Goal: Information Seeking & Learning: Find specific fact

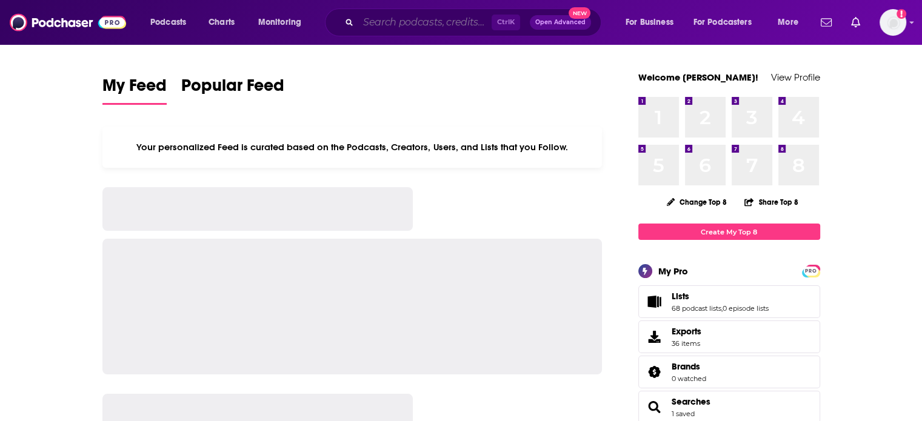
click at [398, 25] on input "Search podcasts, credits, & more..." at bounding box center [424, 22] width 133 height 19
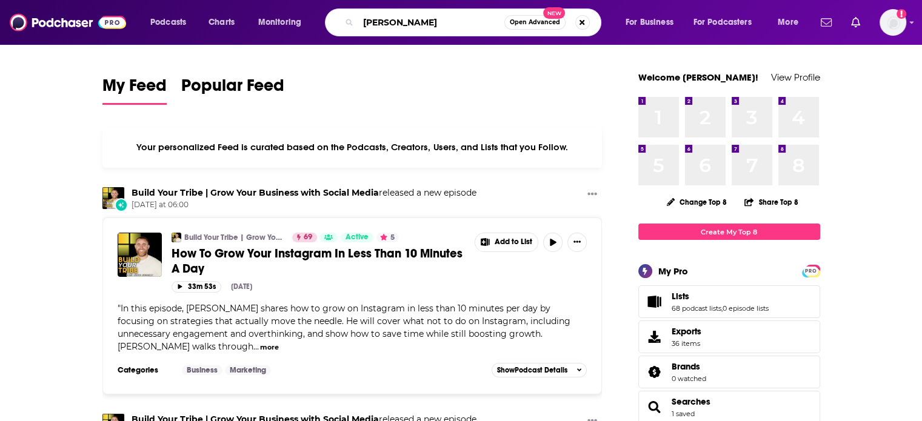
type input "[PERSON_NAME]"
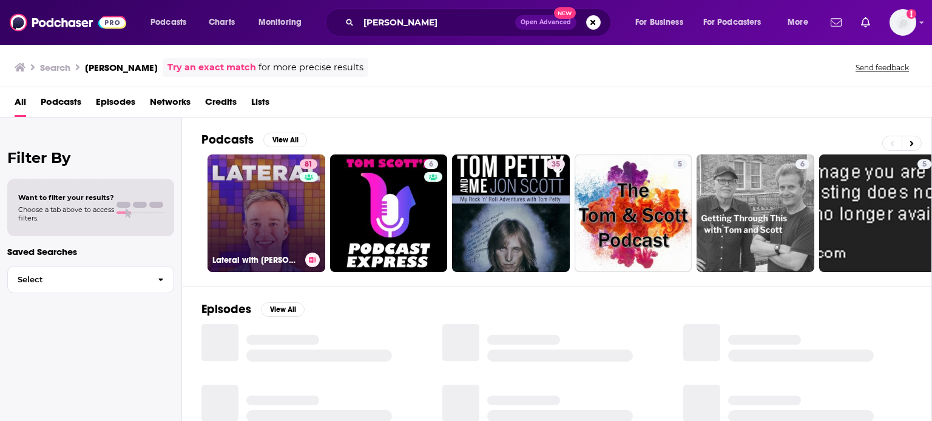
click at [277, 210] on link "81 Lateral with [PERSON_NAME]" at bounding box center [266, 214] width 118 height 118
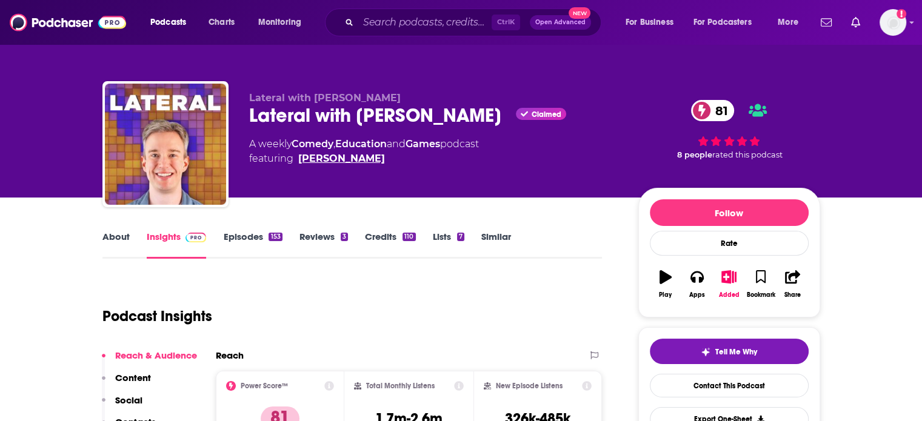
click at [321, 161] on link "[PERSON_NAME]" at bounding box center [341, 159] width 87 height 15
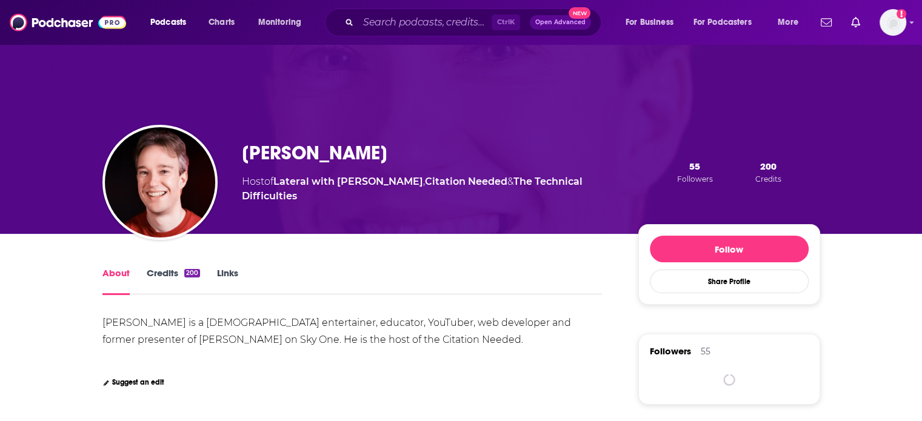
click at [290, 163] on h1 "[PERSON_NAME]" at bounding box center [315, 153] width 146 height 24
copy h1 "[PERSON_NAME]"
